Goal: Find specific page/section: Find specific page/section

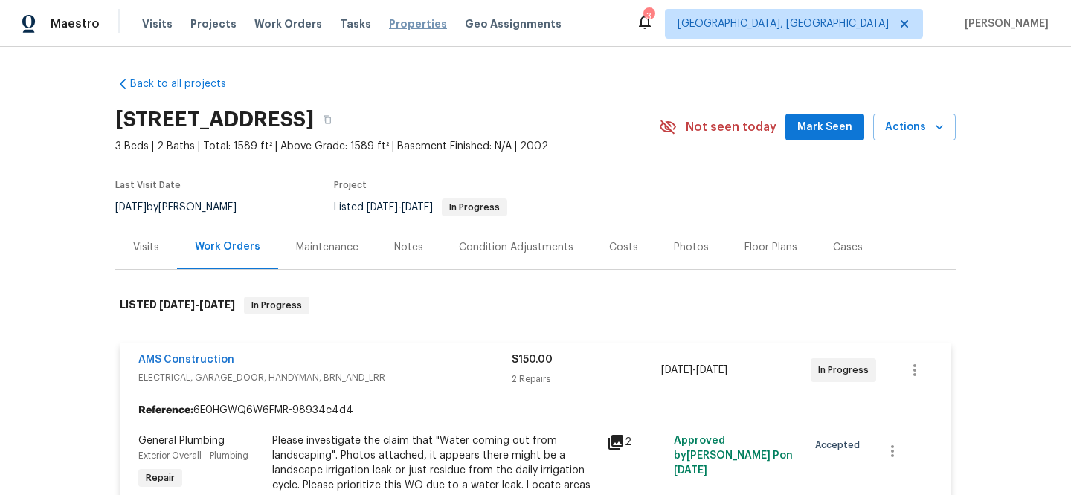
click at [395, 19] on span "Properties" at bounding box center [418, 23] width 58 height 15
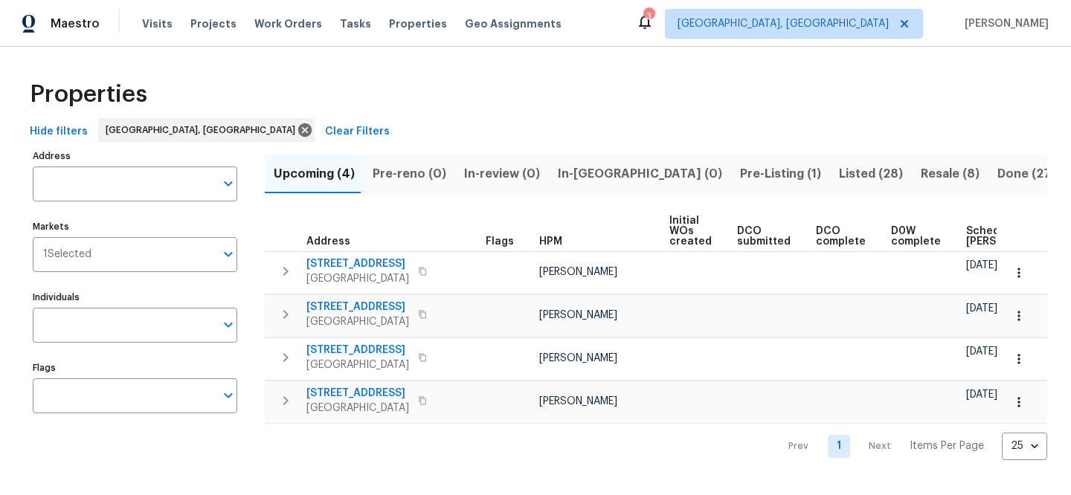
click at [325, 124] on span "Clear Filters" at bounding box center [357, 132] width 65 height 19
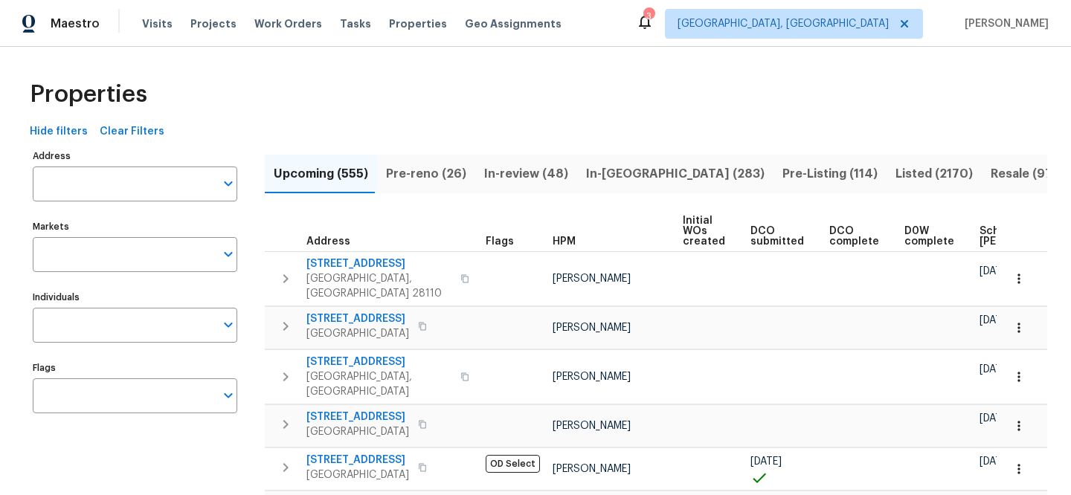
click at [128, 189] on input "Address" at bounding box center [124, 184] width 182 height 35
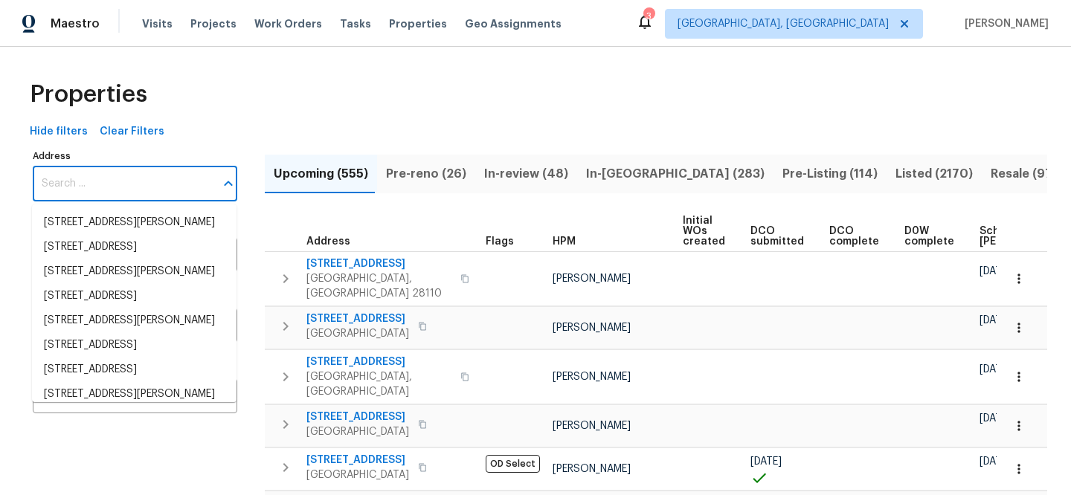
paste input "[STREET_ADDRESS][PERSON_NAME]"
type input "[STREET_ADDRESS][PERSON_NAME]"
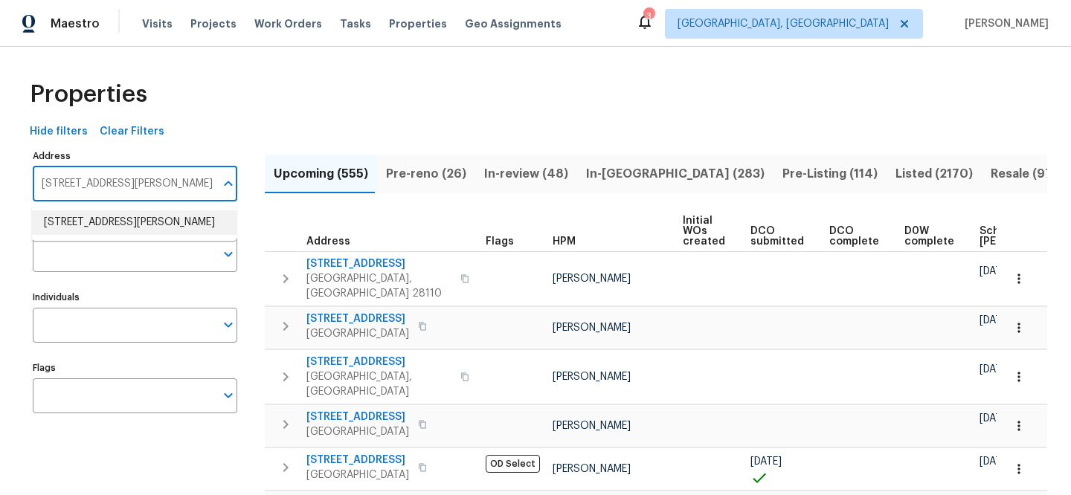
click at [130, 219] on li "[STREET_ADDRESS][PERSON_NAME]" at bounding box center [134, 222] width 205 height 25
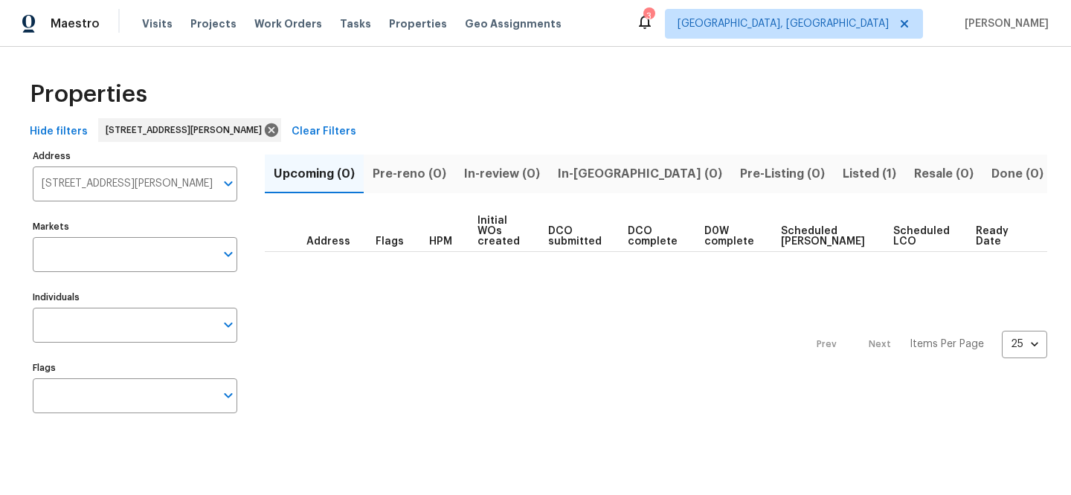
click at [843, 178] on span "Listed (1)" at bounding box center [870, 174] width 54 height 21
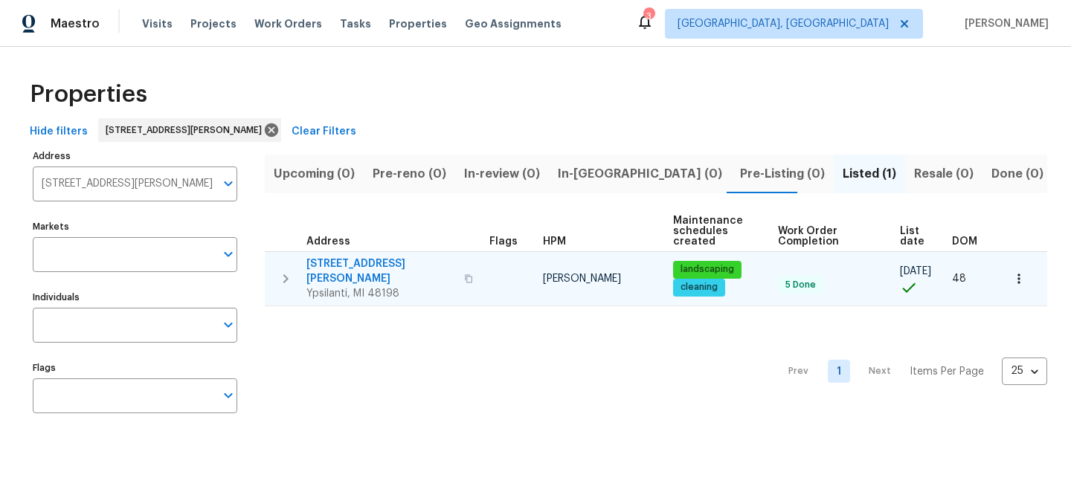
click at [367, 266] on span "[STREET_ADDRESS][PERSON_NAME]" at bounding box center [380, 272] width 149 height 30
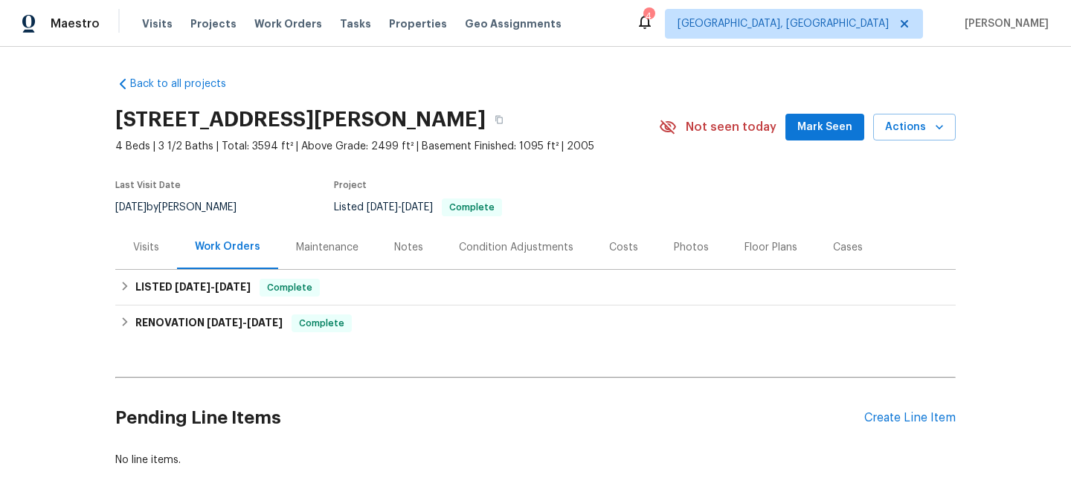
click at [141, 244] on div "Visits" at bounding box center [146, 247] width 26 height 15
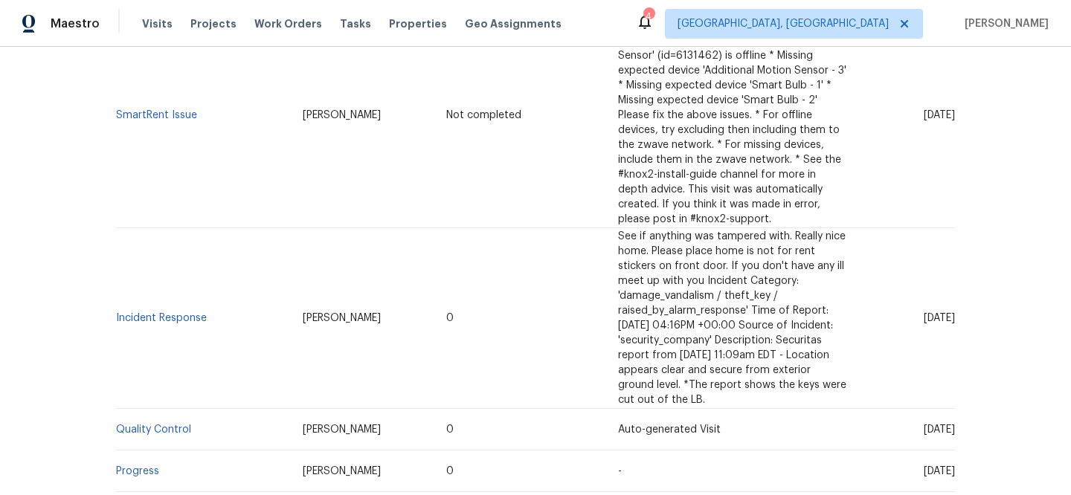
scroll to position [379, 0]
click at [176, 319] on link "Incident Response" at bounding box center [161, 317] width 91 height 10
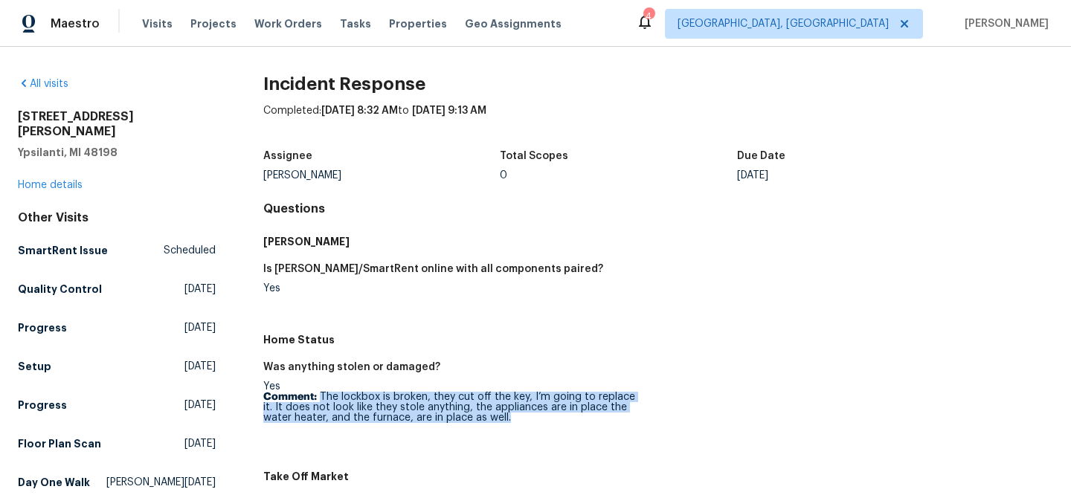
drag, startPoint x: 318, startPoint y: 396, endPoint x: 475, endPoint y: 423, distance: 159.9
click at [475, 423] on figure "Was anything stolen or damaged? Yes Comment: The lockbox is broken, they cut of…" at bounding box center [460, 408] width 395 height 92
copy p "The lockbox is broken, they cut off the key, I’m going to replace it. It does n…"
